Goal: Task Accomplishment & Management: Complete application form

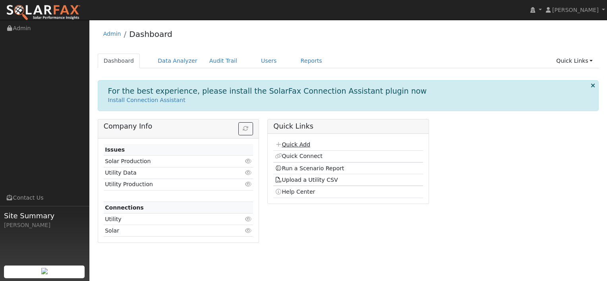
click at [289, 144] on link "Quick Add" at bounding box center [292, 144] width 35 height 6
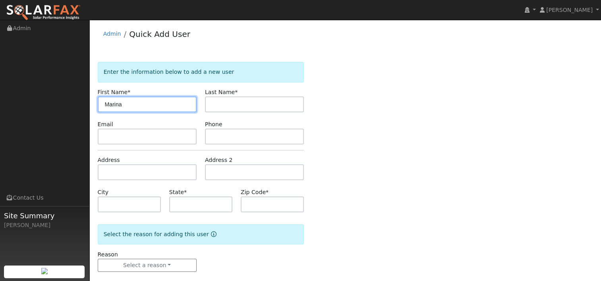
type input "Marina"
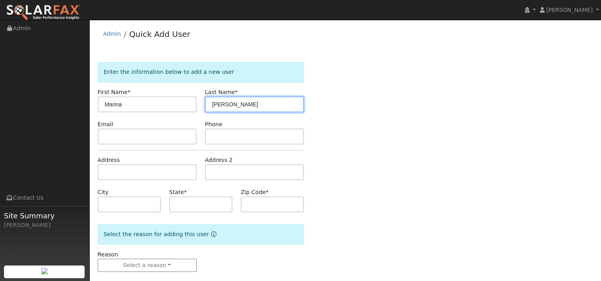
type input "Kercher"
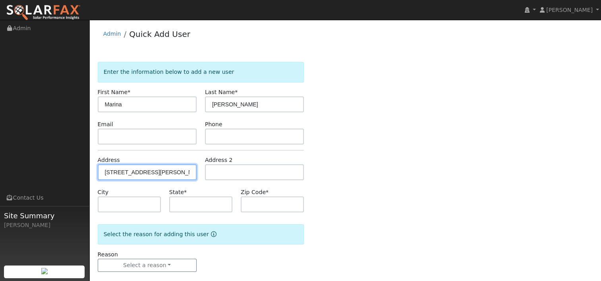
type input "11 Hoffman Avenue"
type input "Napa"
type input "CA"
type input "94559"
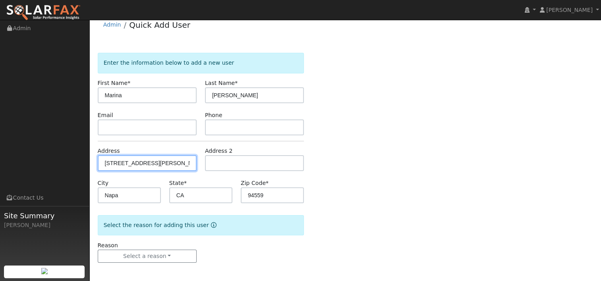
scroll to position [10, 0]
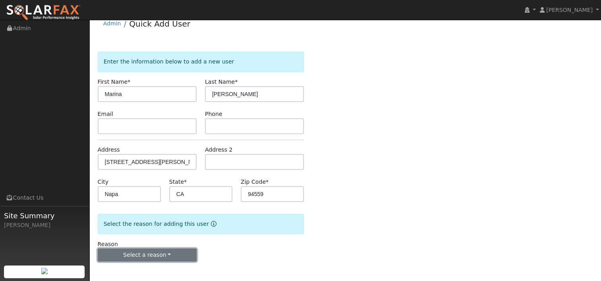
click at [166, 255] on button "Select a reason" at bounding box center [147, 255] width 99 height 13
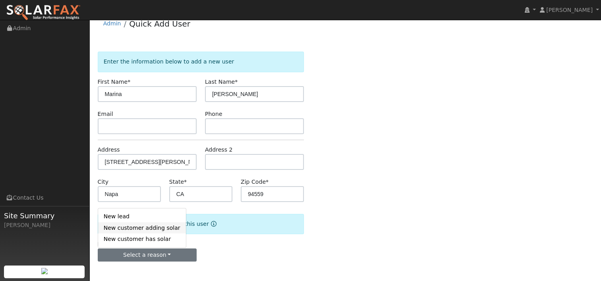
click at [141, 227] on link "New customer adding solar" at bounding box center [142, 227] width 88 height 11
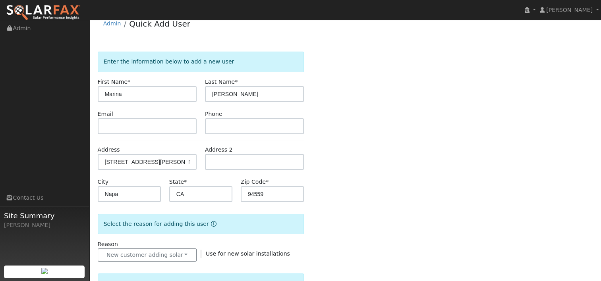
scroll to position [129, 0]
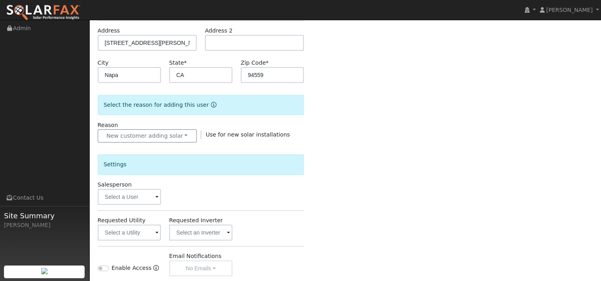
click at [158, 198] on span at bounding box center [156, 197] width 3 height 9
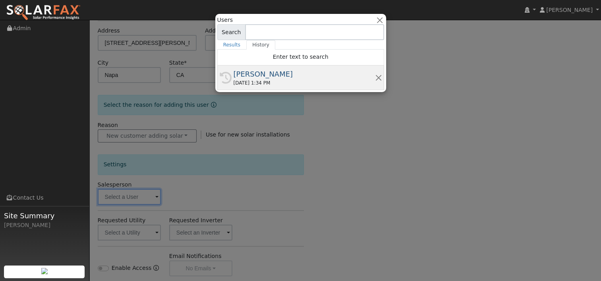
click at [247, 77] on div "[PERSON_NAME]" at bounding box center [303, 74] width 141 height 11
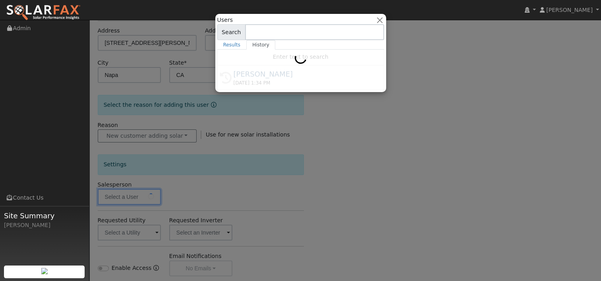
type input "[PERSON_NAME]"
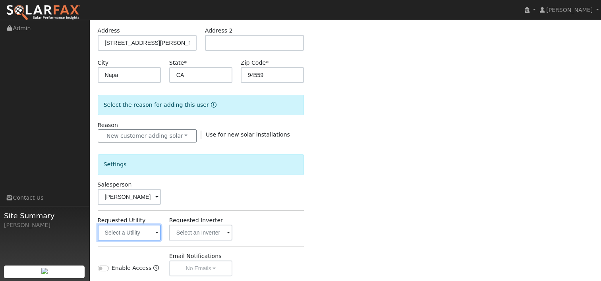
click at [153, 232] on input "text" at bounding box center [129, 233] width 63 height 16
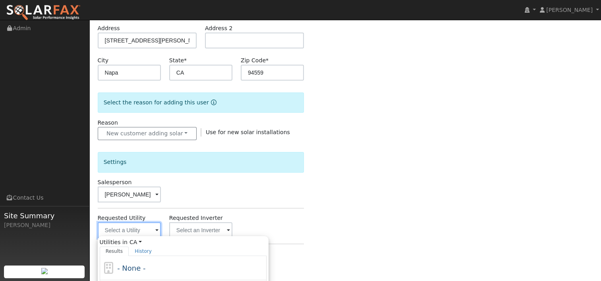
scroll to position [169, 0]
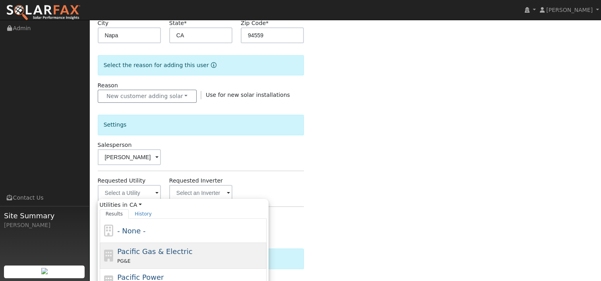
click at [146, 247] on span "Pacific Gas & Electric" at bounding box center [154, 251] width 75 height 8
type input "Pacific Gas & Electric"
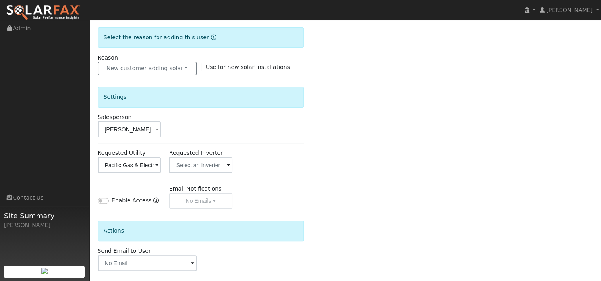
scroll to position [231, 0]
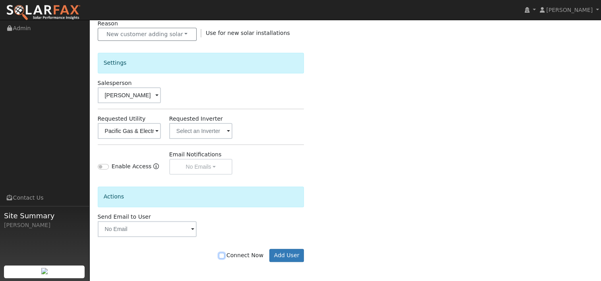
click at [224, 254] on input "Connect Now" at bounding box center [222, 256] width 6 height 6
checkbox input "true"
click at [284, 253] on button "Add User" at bounding box center [286, 255] width 35 height 13
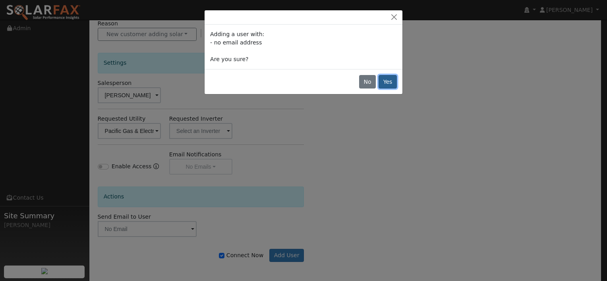
click at [391, 81] on button "Yes" at bounding box center [387, 81] width 18 height 13
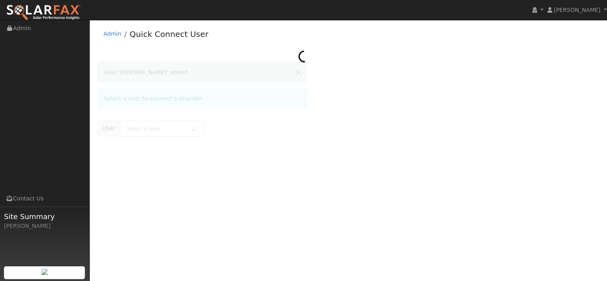
type input "Marina Kercher"
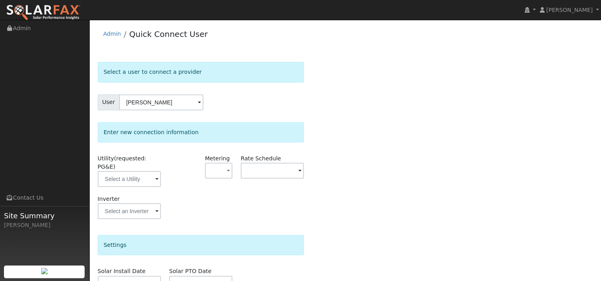
click at [156, 175] on span at bounding box center [156, 179] width 3 height 9
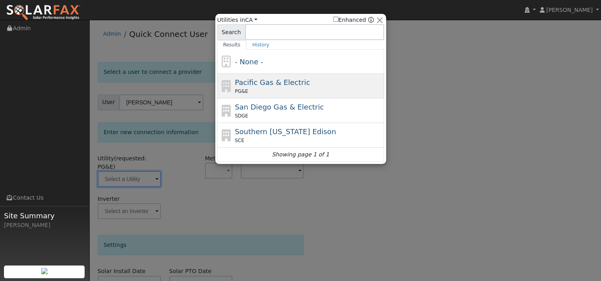
click at [235, 90] on span "PG&E" at bounding box center [241, 91] width 13 height 7
type input "PG&E"
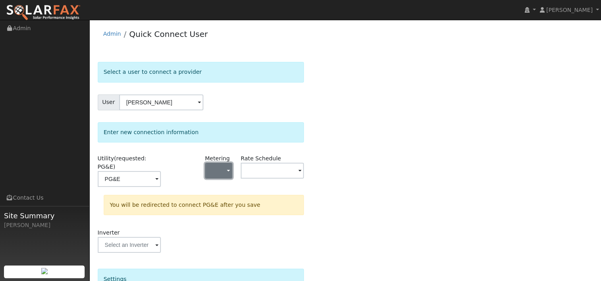
click at [227, 167] on span "button" at bounding box center [228, 171] width 3 height 8
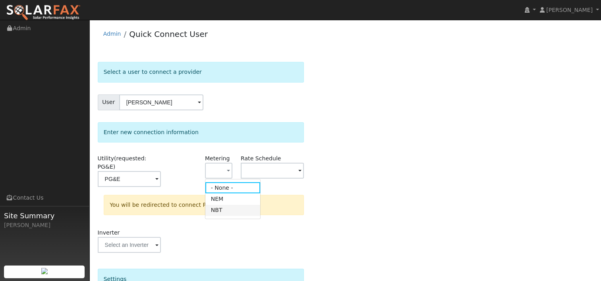
click at [219, 213] on link "NBT" at bounding box center [232, 210] width 55 height 11
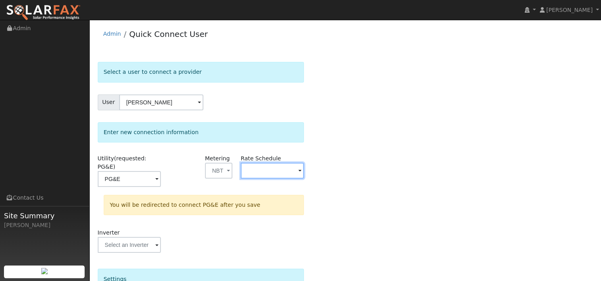
click at [303, 170] on input "text" at bounding box center [272, 171] width 63 height 16
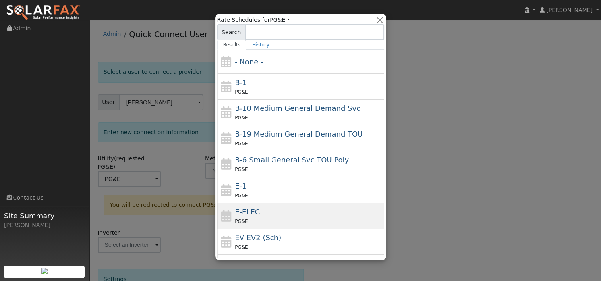
click at [255, 214] on div "E-ELEC PG&E" at bounding box center [308, 215] width 147 height 19
type input "E-ELEC"
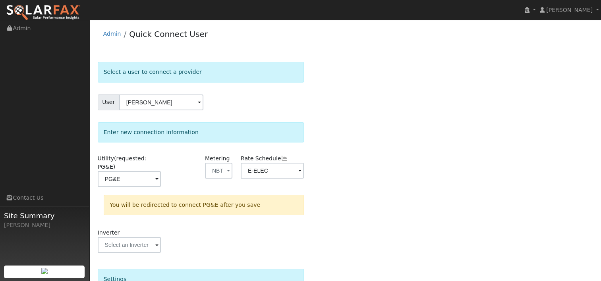
click at [349, 177] on div "Select a user to connect a provider User Marina Kercher Account Default Account…" at bounding box center [345, 242] width 495 height 361
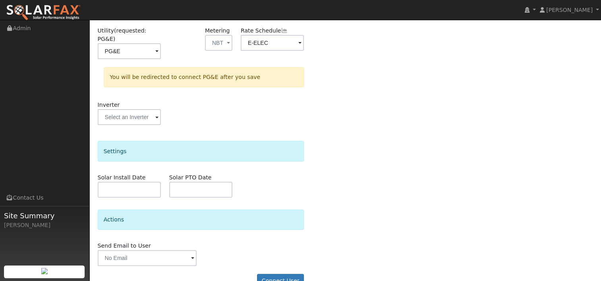
scroll to position [137, 0]
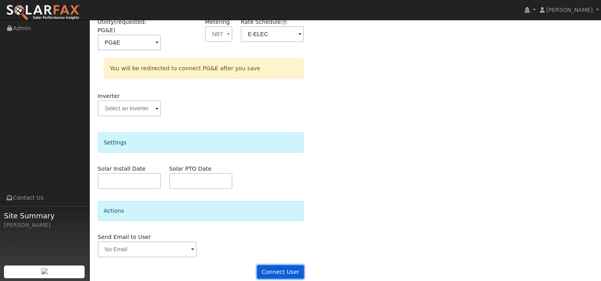
click at [279, 265] on button "Connect User" at bounding box center [280, 271] width 47 height 13
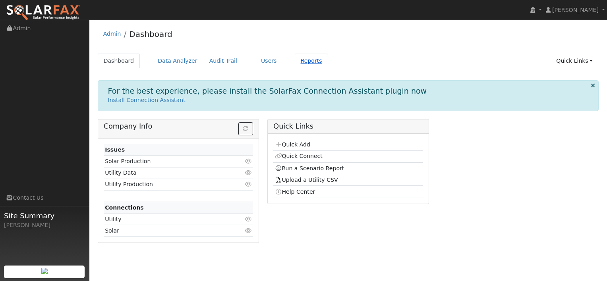
click at [295, 60] on link "Reports" at bounding box center [311, 61] width 33 height 15
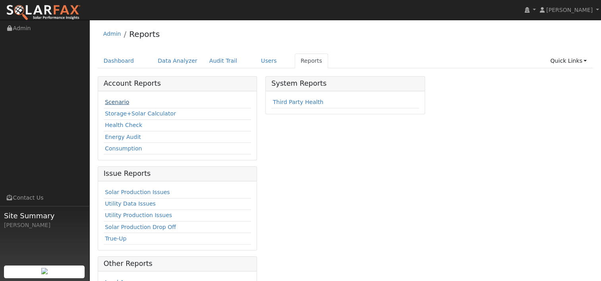
click at [111, 100] on link "Scenario" at bounding box center [117, 102] width 24 height 6
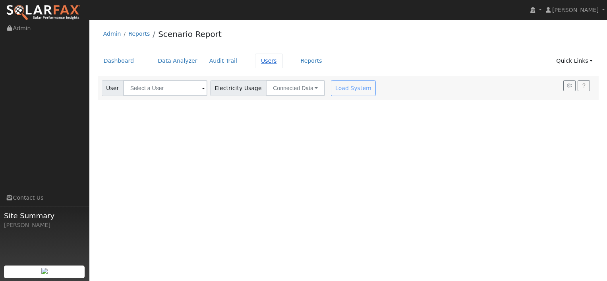
click at [256, 62] on link "Users" at bounding box center [269, 61] width 28 height 15
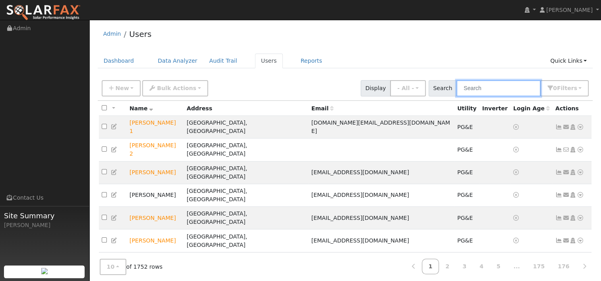
click at [488, 88] on input "text" at bounding box center [498, 88] width 84 height 16
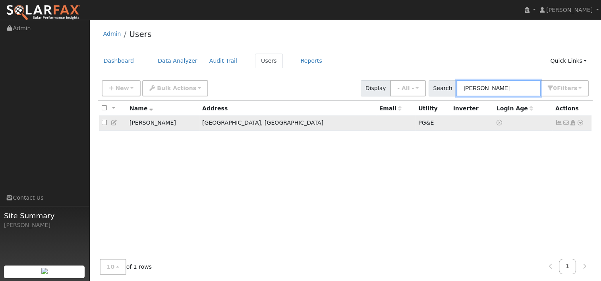
type input "[PERSON_NAME]"
click at [580, 123] on icon at bounding box center [579, 123] width 7 height 6
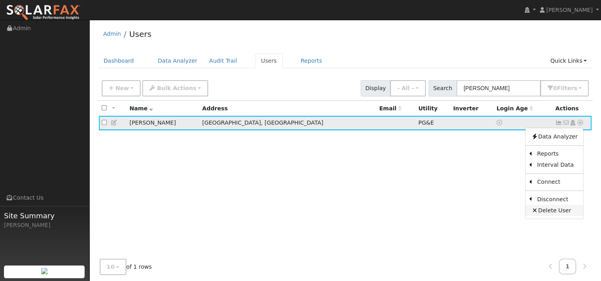
click at [551, 210] on link "Delete User" at bounding box center [554, 210] width 58 height 11
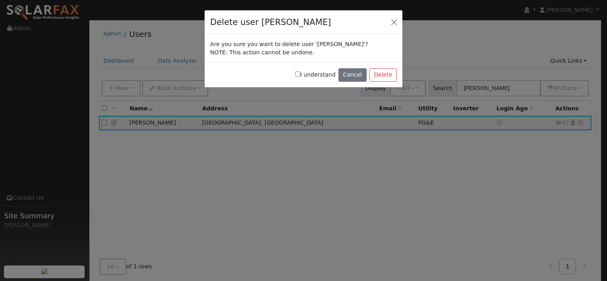
click at [300, 73] on input "I understand" at bounding box center [297, 73] width 5 height 5
checkbox input "true"
click at [385, 76] on button "Delete" at bounding box center [382, 74] width 27 height 13
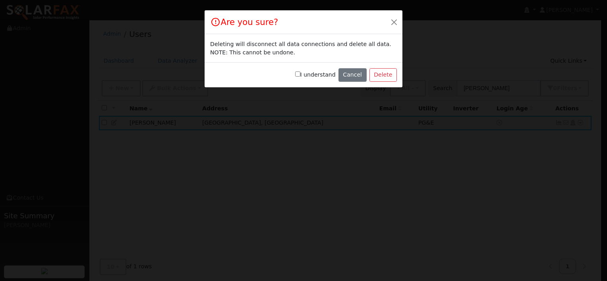
click at [300, 73] on input "I understand" at bounding box center [297, 73] width 5 height 5
checkbox input "true"
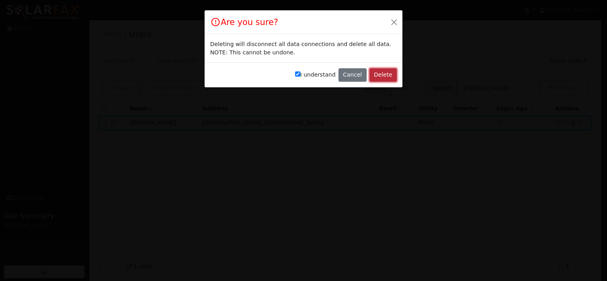
click at [384, 71] on button "Delete" at bounding box center [382, 74] width 27 height 13
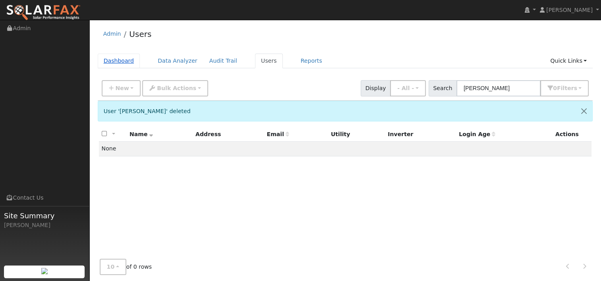
click at [123, 63] on link "Dashboard" at bounding box center [119, 61] width 42 height 15
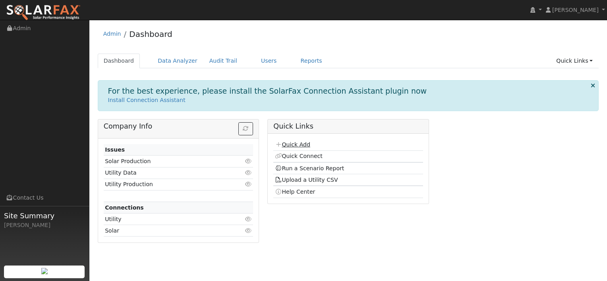
click at [295, 144] on link "Quick Add" at bounding box center [292, 144] width 35 height 6
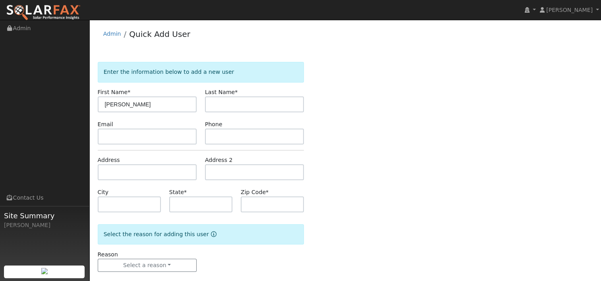
type input "[PERSON_NAME]"
type input "Vieira"
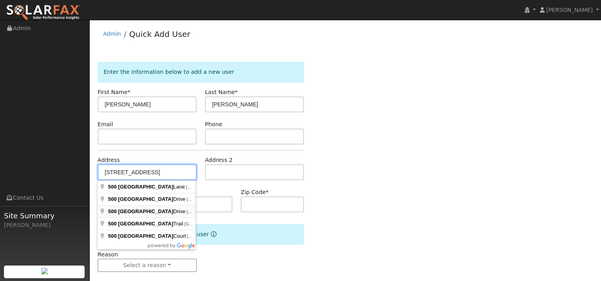
type input "500 Meadowview Drive"
type input "Vacaville"
type input "CA"
type input "95688"
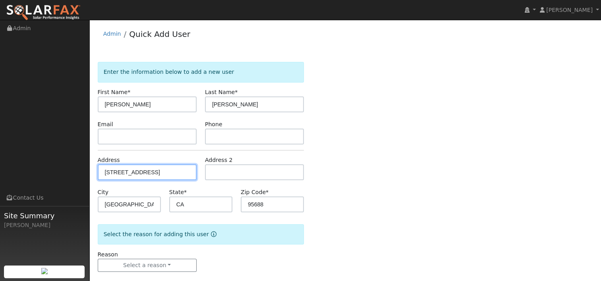
scroll to position [10, 0]
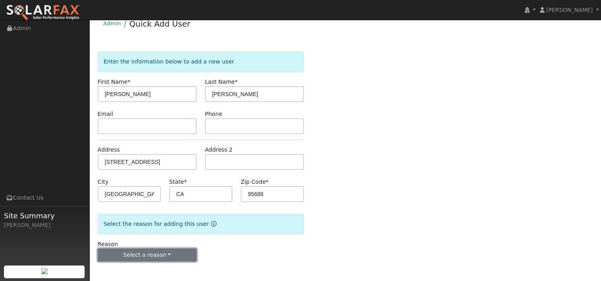
click at [166, 257] on button "Select a reason" at bounding box center [147, 255] width 99 height 13
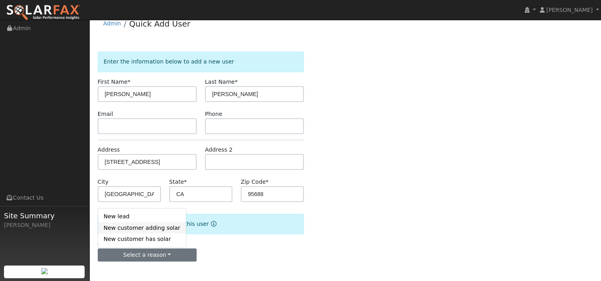
click at [147, 230] on link "New customer adding solar" at bounding box center [142, 227] width 88 height 11
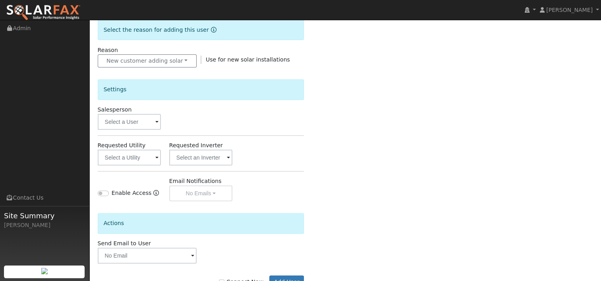
scroll to position [209, 0]
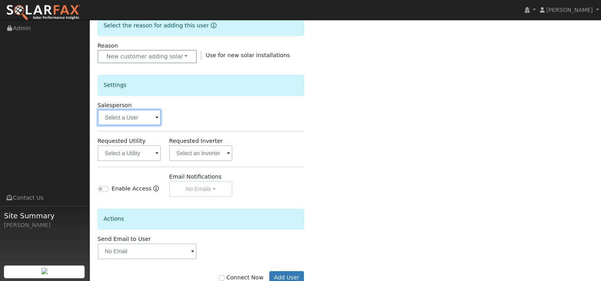
click at [159, 118] on input "text" at bounding box center [129, 118] width 63 height 16
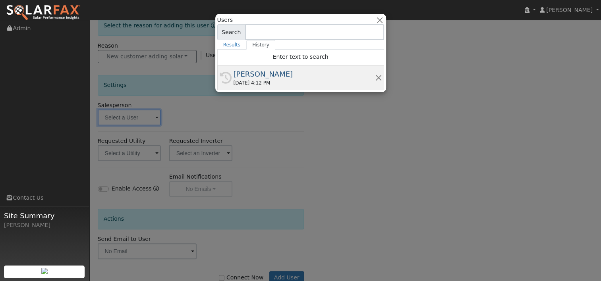
click at [239, 77] on div "[PERSON_NAME]" at bounding box center [303, 74] width 141 height 11
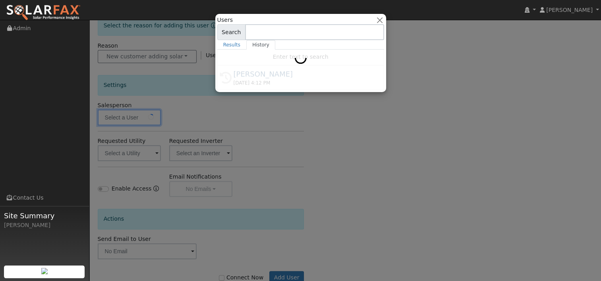
type input "[PERSON_NAME]"
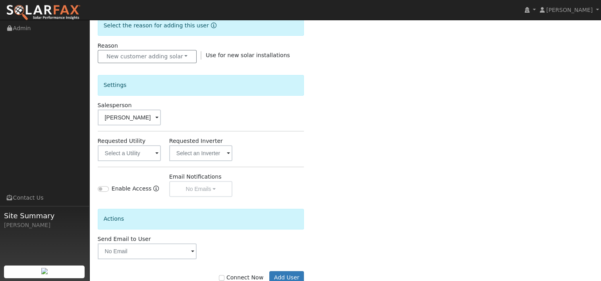
click at [157, 152] on span at bounding box center [156, 153] width 3 height 9
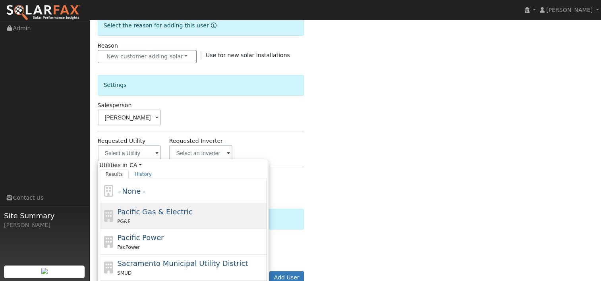
click at [137, 209] on span "Pacific Gas & Electric" at bounding box center [154, 212] width 75 height 8
type input "Pacific Gas & Electric"
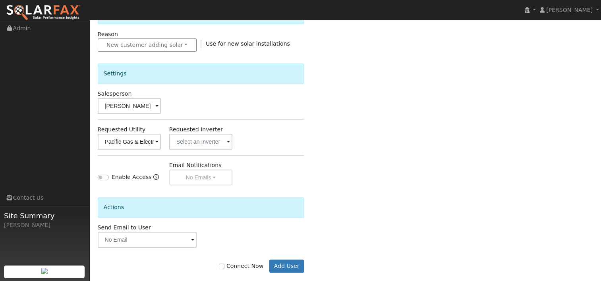
scroll to position [231, 0]
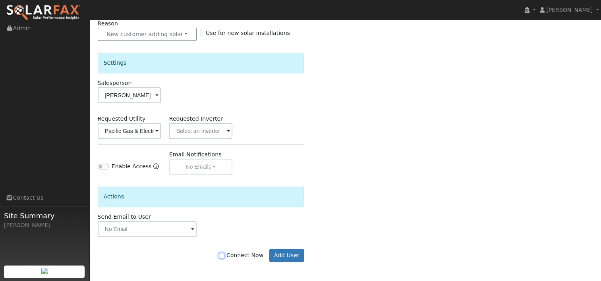
click at [224, 253] on input "Connect Now" at bounding box center [222, 256] width 6 height 6
checkbox input "true"
click at [283, 252] on button "Add User" at bounding box center [286, 255] width 35 height 13
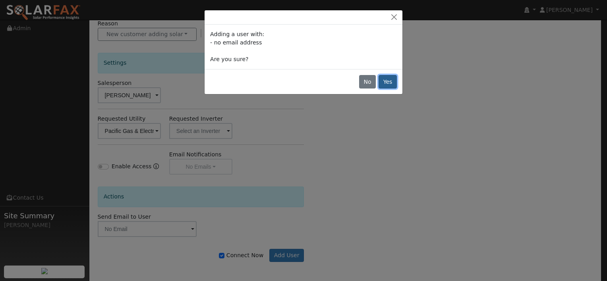
click at [389, 78] on button "Yes" at bounding box center [387, 81] width 18 height 13
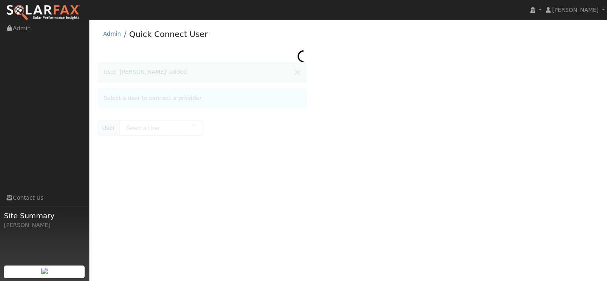
type input "[PERSON_NAME]"
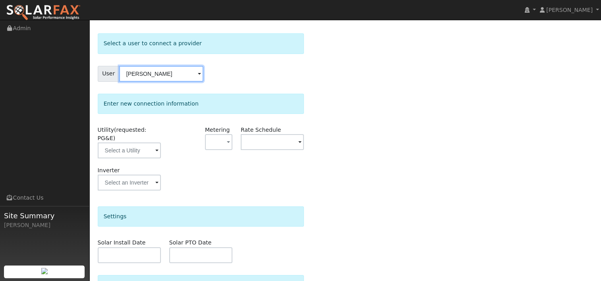
scroll to position [40, 0]
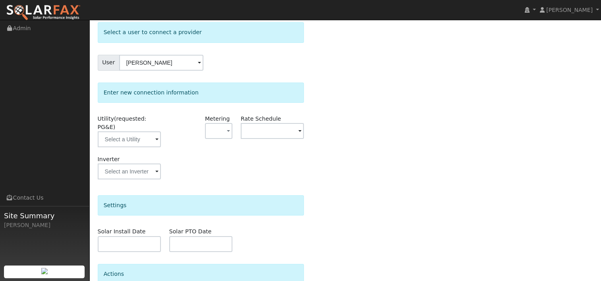
click at [157, 135] on span at bounding box center [156, 139] width 3 height 9
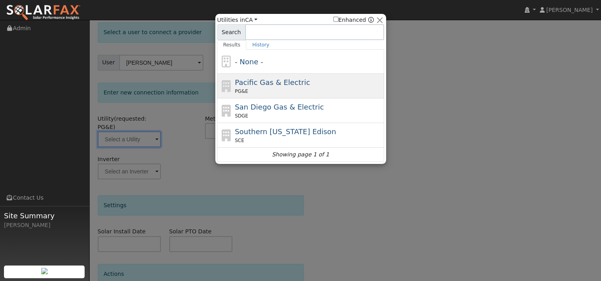
click at [247, 81] on span "Pacific Gas & Electric" at bounding box center [272, 82] width 75 height 8
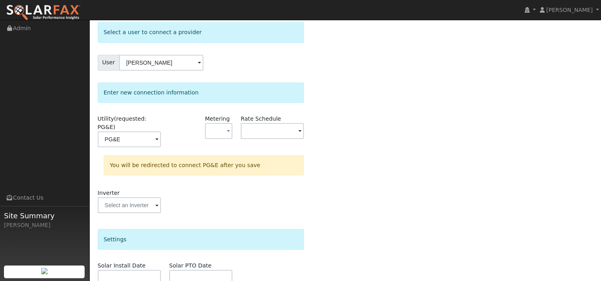
type input "PG&E"
click at [226, 127] on button "button" at bounding box center [218, 131] width 27 height 16
click at [220, 169] on link "NBT" at bounding box center [232, 170] width 55 height 11
click at [295, 130] on input "text" at bounding box center [272, 131] width 63 height 16
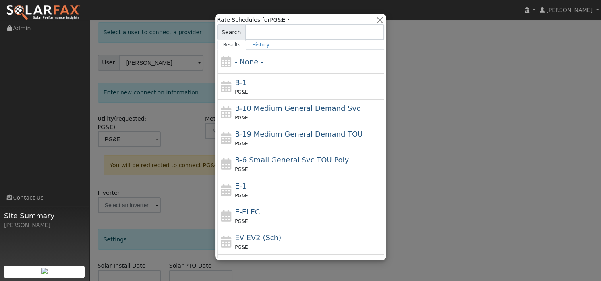
click at [300, 130] on span "B-19 Medium General Demand TOU" at bounding box center [299, 134] width 128 height 8
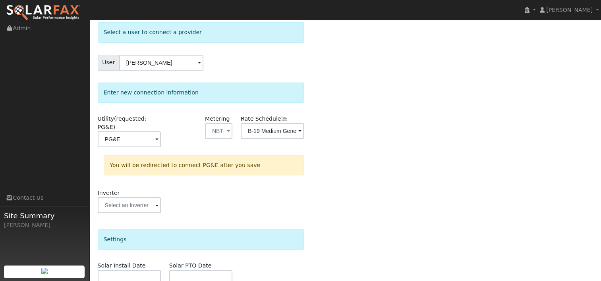
click at [299, 130] on span at bounding box center [299, 131] width 3 height 9
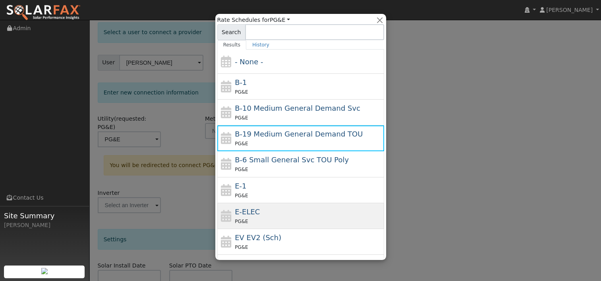
click at [259, 217] on div "PG&E" at bounding box center [308, 221] width 147 height 8
type input "E-ELEC"
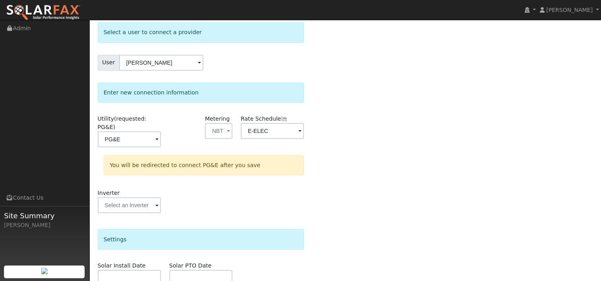
click at [361, 141] on div "Select a user to connect a provider User Michelle Vieira Account Default Accoun…" at bounding box center [345, 202] width 495 height 361
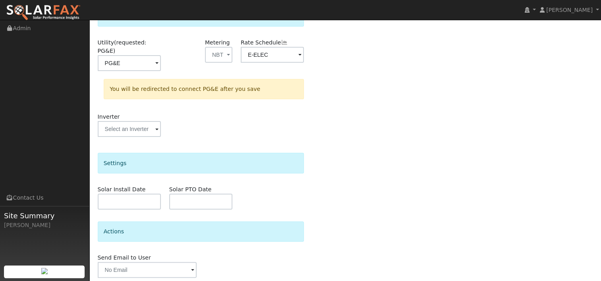
scroll to position [137, 0]
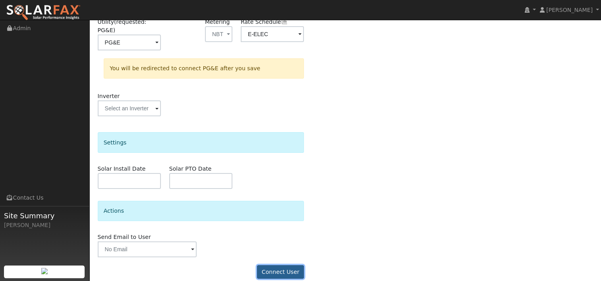
click at [283, 265] on button "Connect User" at bounding box center [280, 271] width 47 height 13
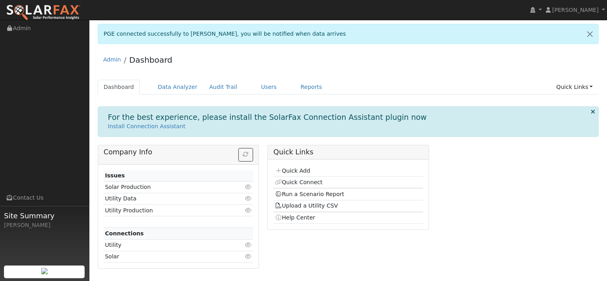
click at [243, 59] on div "Admin Dashboard" at bounding box center [348, 62] width 501 height 24
click at [295, 89] on link "Reports" at bounding box center [311, 87] width 33 height 15
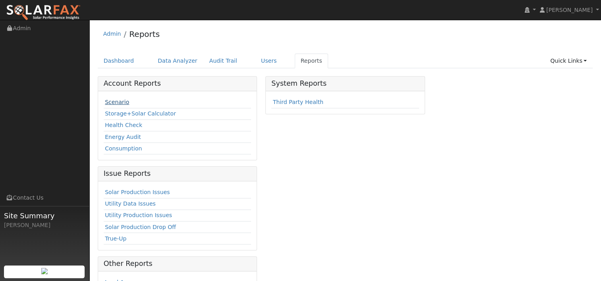
click at [114, 101] on link "Scenario" at bounding box center [117, 102] width 24 height 6
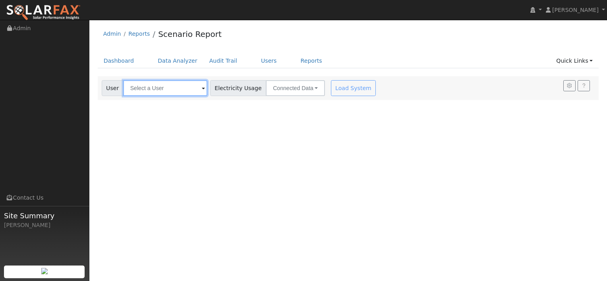
click at [164, 85] on input "text" at bounding box center [165, 88] width 84 height 16
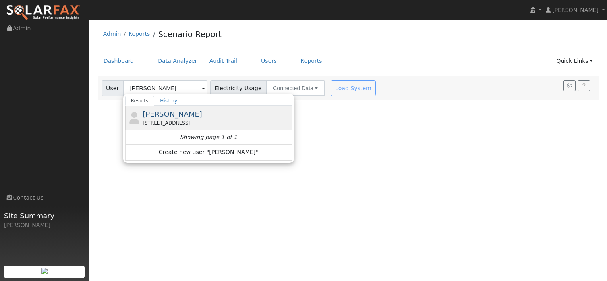
click at [176, 113] on span "[PERSON_NAME]" at bounding box center [173, 114] width 60 height 8
type input "[PERSON_NAME]"
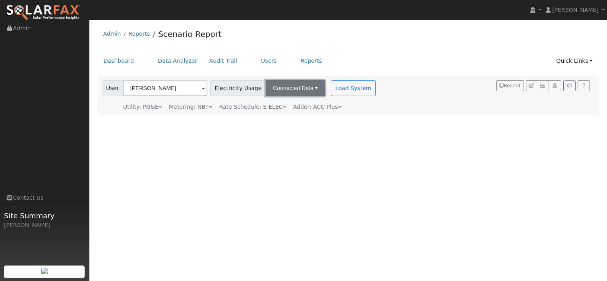
click at [289, 88] on button "Connected Data" at bounding box center [295, 88] width 59 height 16
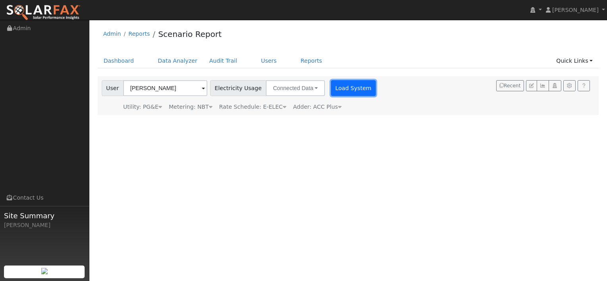
click at [331, 88] on button "Load System" at bounding box center [353, 88] width 45 height 16
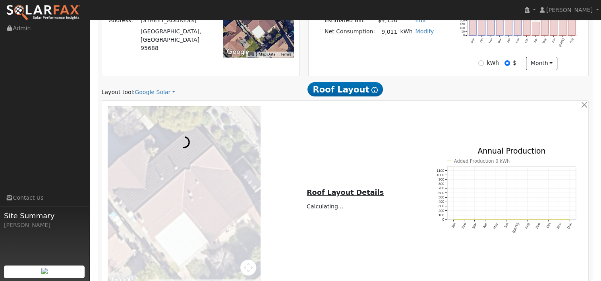
scroll to position [264, 0]
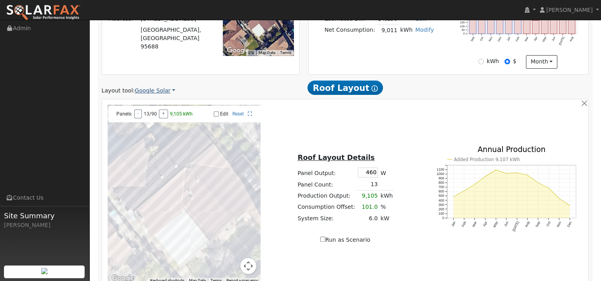
click at [164, 91] on link "Google Solar" at bounding box center [155, 91] width 40 height 8
click at [148, 126] on link "Aurora" at bounding box center [160, 126] width 55 height 11
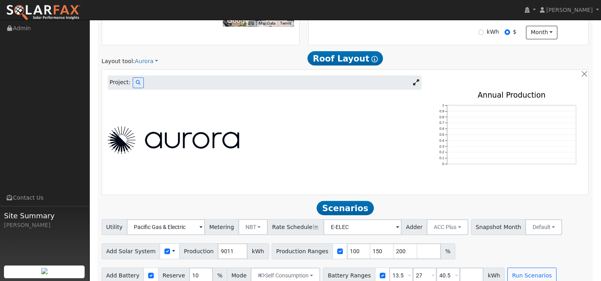
scroll to position [295, 0]
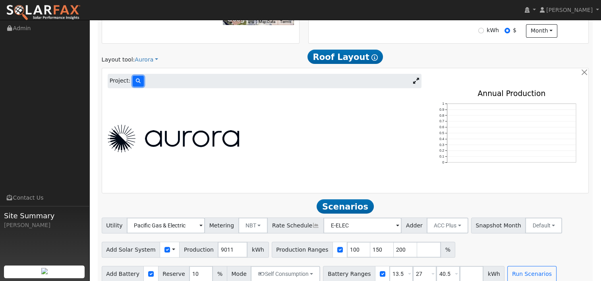
click at [136, 80] on icon at bounding box center [138, 81] width 5 height 5
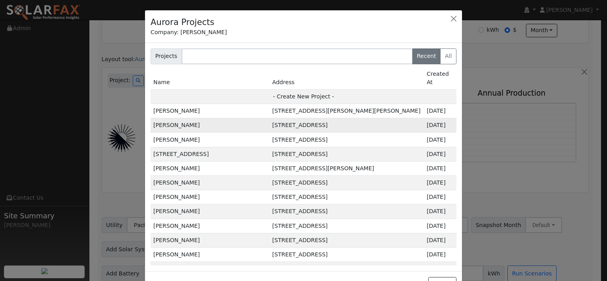
click at [285, 119] on td "[STREET_ADDRESS]" at bounding box center [346, 125] width 154 height 14
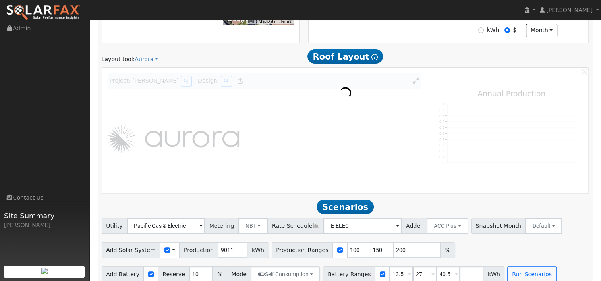
scroll to position [297, 0]
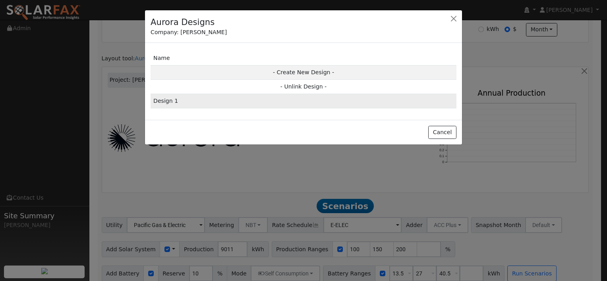
click at [165, 102] on td "Design 1" at bounding box center [303, 101] width 306 height 14
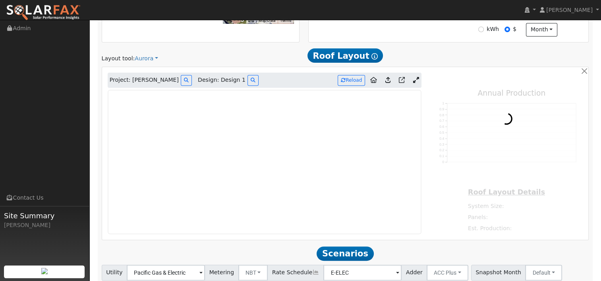
type input "0"
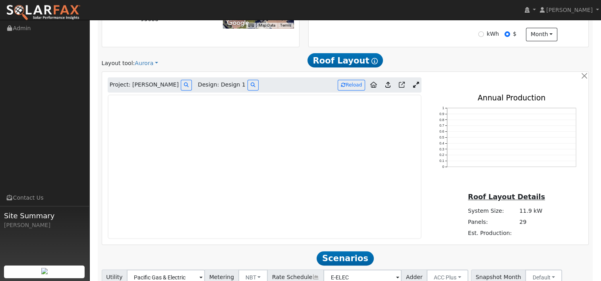
scroll to position [293, 0]
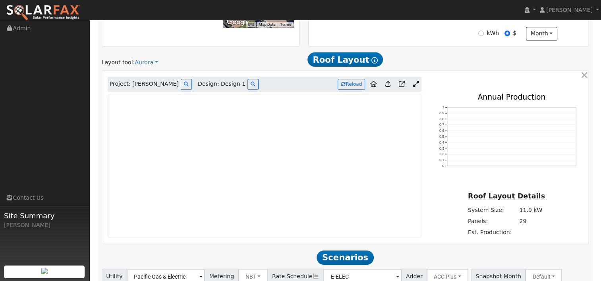
click at [387, 83] on icon at bounding box center [387, 84] width 5 height 6
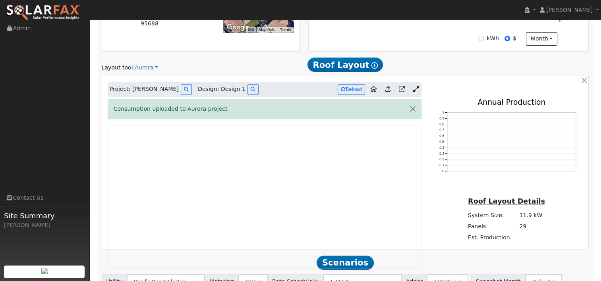
scroll to position [310, 0]
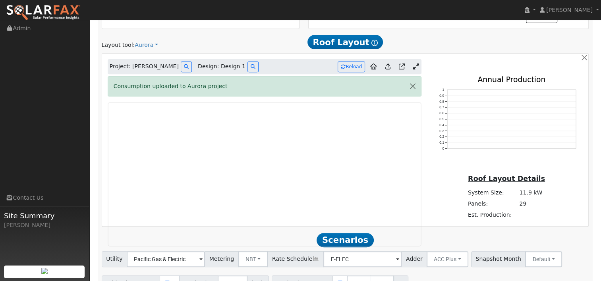
click at [417, 62] on link at bounding box center [416, 67] width 12 height 12
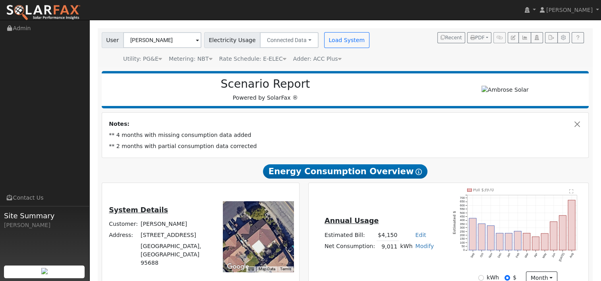
scroll to position [0, 0]
